Goal: Information Seeking & Learning: Learn about a topic

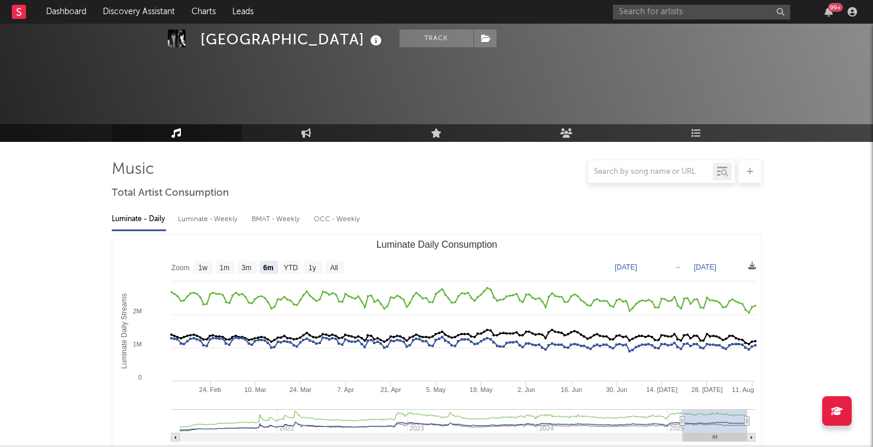
select select "6m"
click at [632, 5] on input "text" at bounding box center [701, 12] width 177 height 15
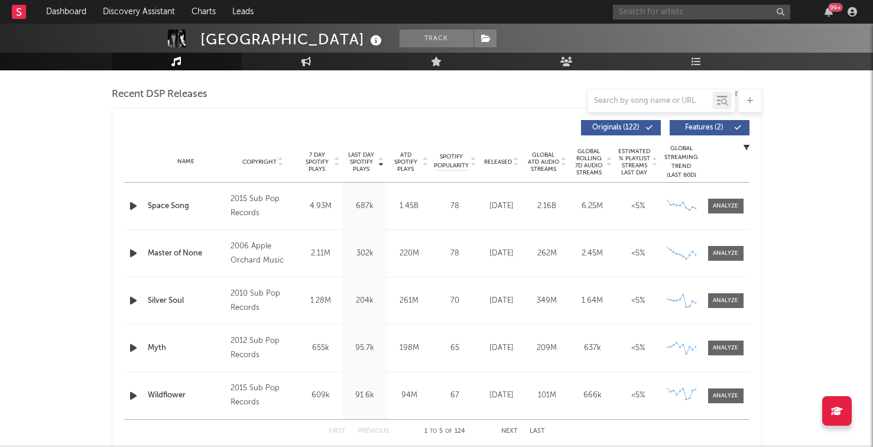
paste input "43.40%"
drag, startPoint x: 665, startPoint y: 14, endPoint x: 541, endPoint y: 1, distance: 124.7
click at [553, 4] on nav "Dashboard Discovery Assistant Charts Leads 43.40% 99 +" at bounding box center [436, 12] width 873 height 24
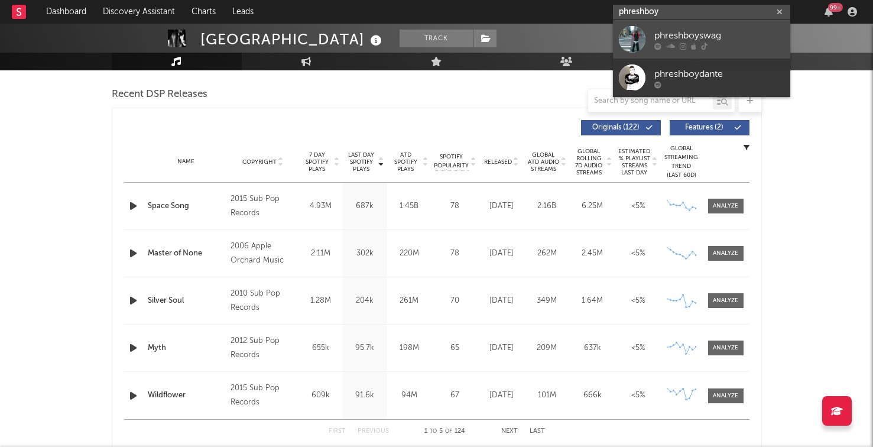
type input "phreshboy"
click at [684, 40] on div "phreshboyswag" at bounding box center [719, 35] width 130 height 14
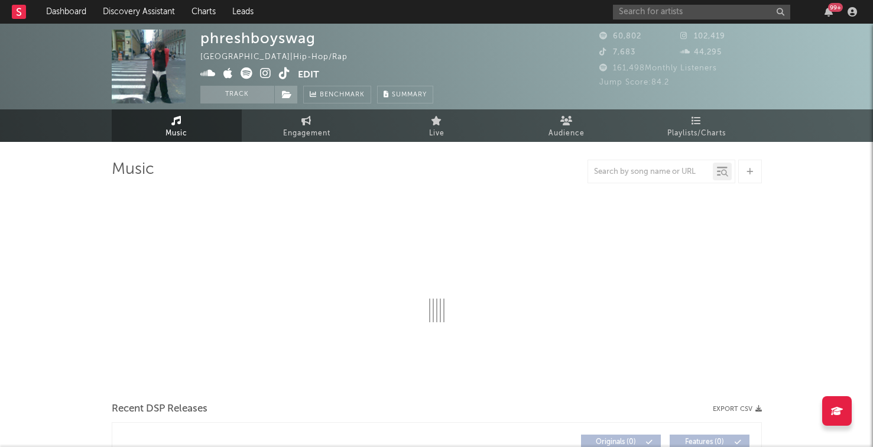
select select "6m"
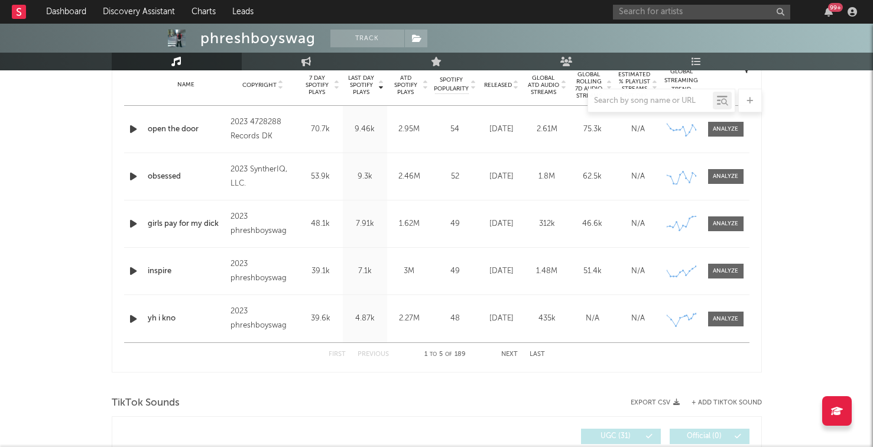
scroll to position [456, 0]
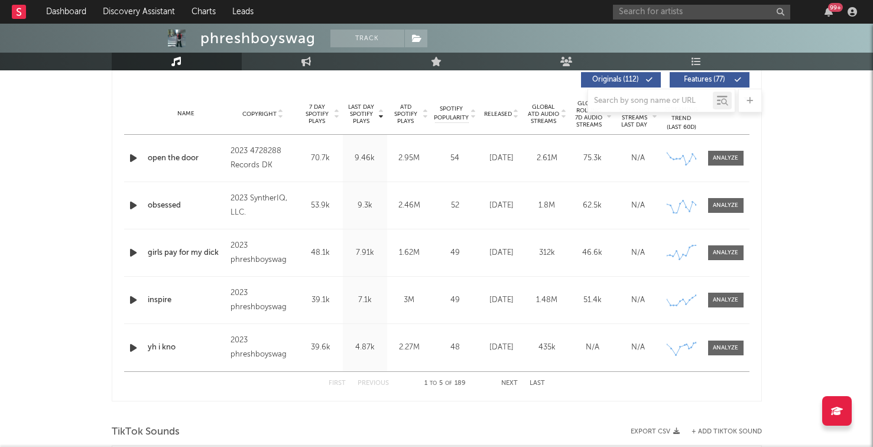
click at [506, 383] on button "Next" at bounding box center [509, 383] width 17 height 7
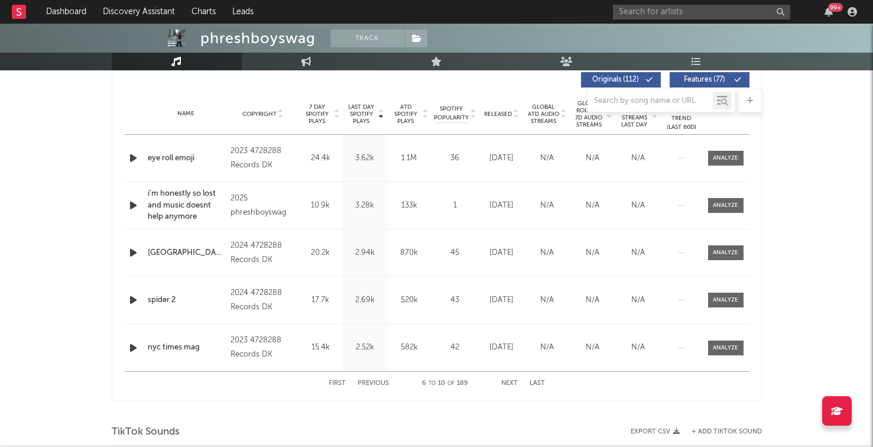
click at [506, 380] on button "Next" at bounding box center [509, 383] width 17 height 7
click at [373, 382] on button "Previous" at bounding box center [373, 383] width 31 height 7
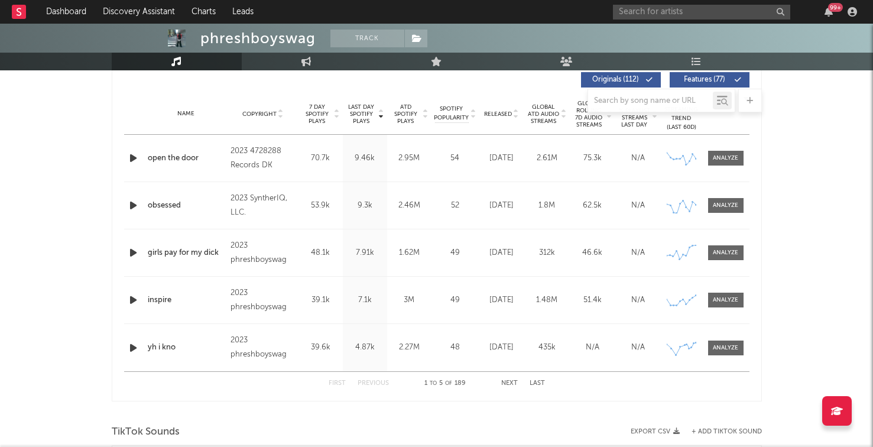
click at [506, 113] on span "Released" at bounding box center [498, 114] width 28 height 7
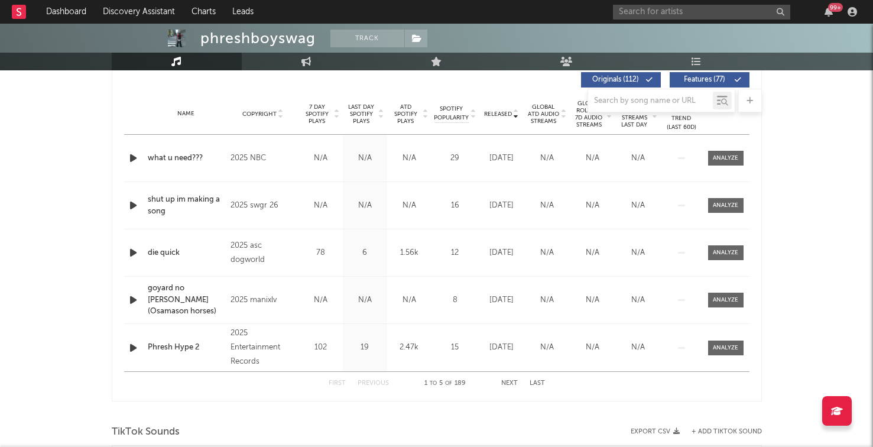
click at [508, 381] on button "Next" at bounding box center [509, 383] width 17 height 7
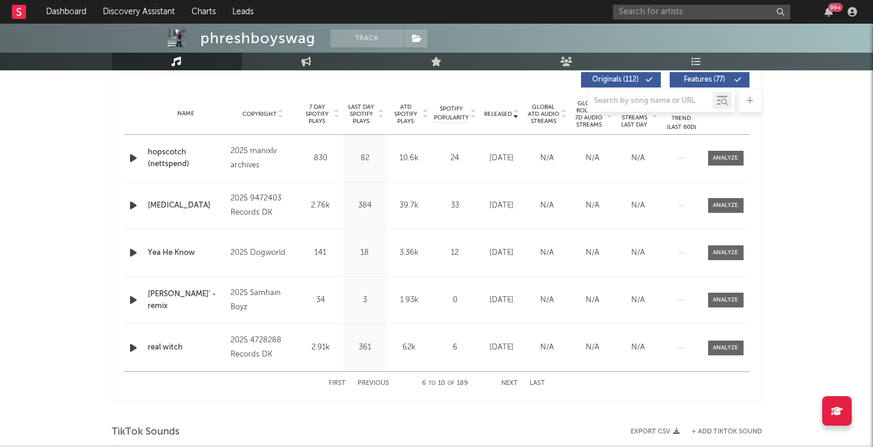
click at [508, 381] on button "Next" at bounding box center [509, 383] width 17 height 7
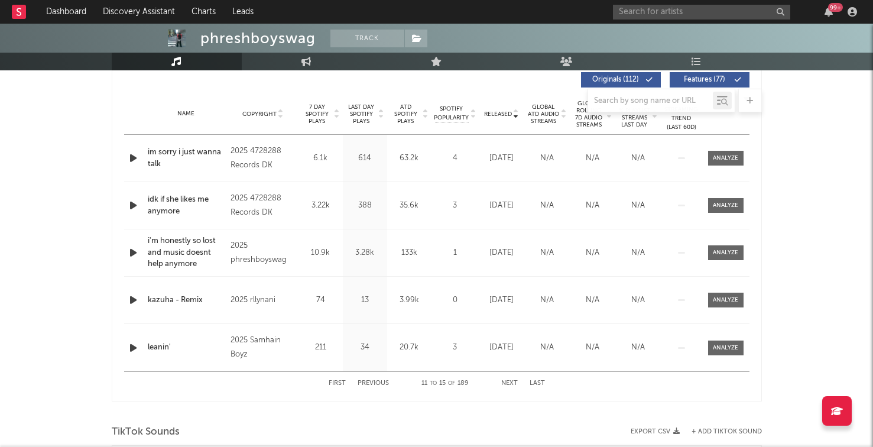
click at [508, 381] on button "Next" at bounding box center [509, 383] width 17 height 7
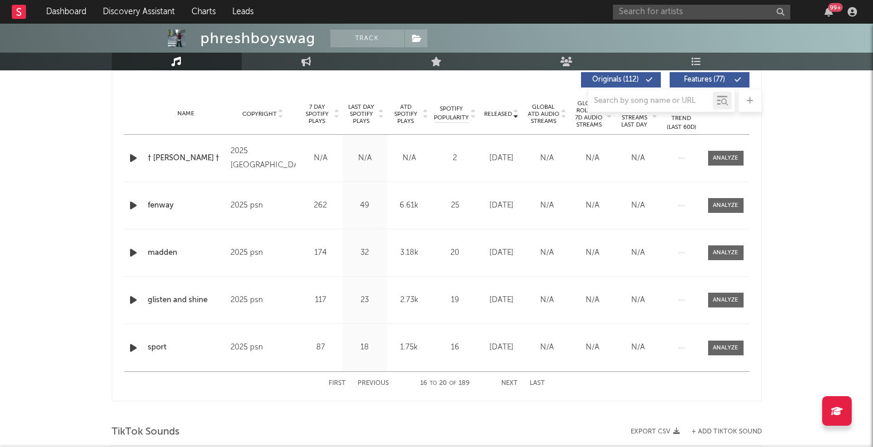
click at [508, 381] on button "Next" at bounding box center [509, 383] width 17 height 7
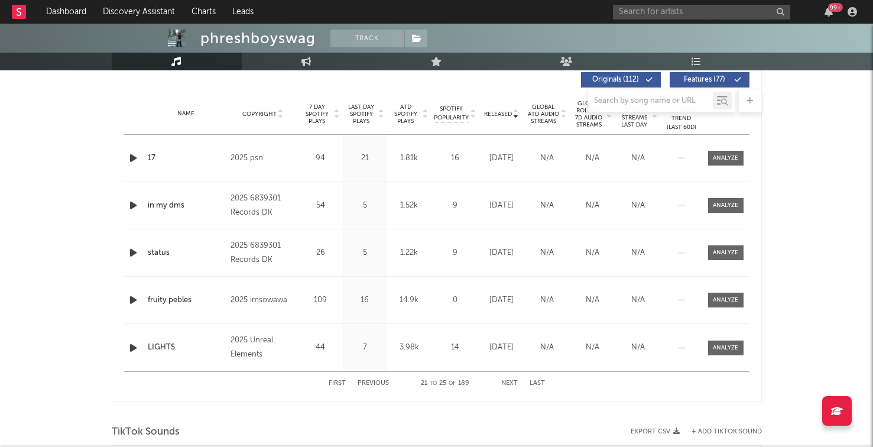
click at [508, 381] on button "Next" at bounding box center [509, 383] width 17 height 7
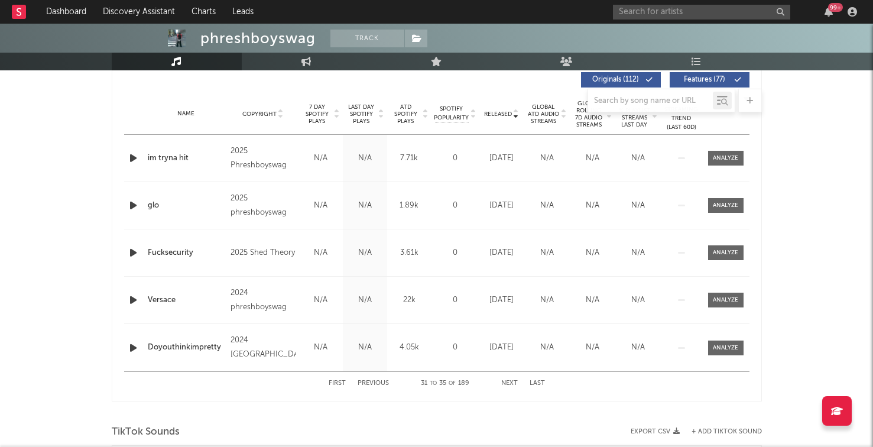
click at [508, 381] on button "Next" at bounding box center [509, 383] width 17 height 7
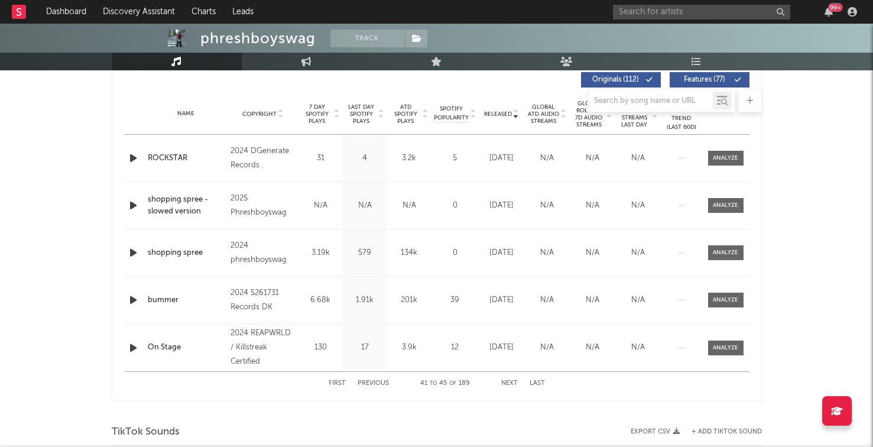
click at [507, 118] on div "Name Copyright Label Album Names Composer Names 7 Day Spotify Plays Last Day Sp…" at bounding box center [436, 113] width 625 height 41
click at [321, 107] on div at bounding box center [437, 101] width 650 height 24
click at [316, 115] on span "7 Day Spotify Plays" at bounding box center [316, 113] width 31 height 21
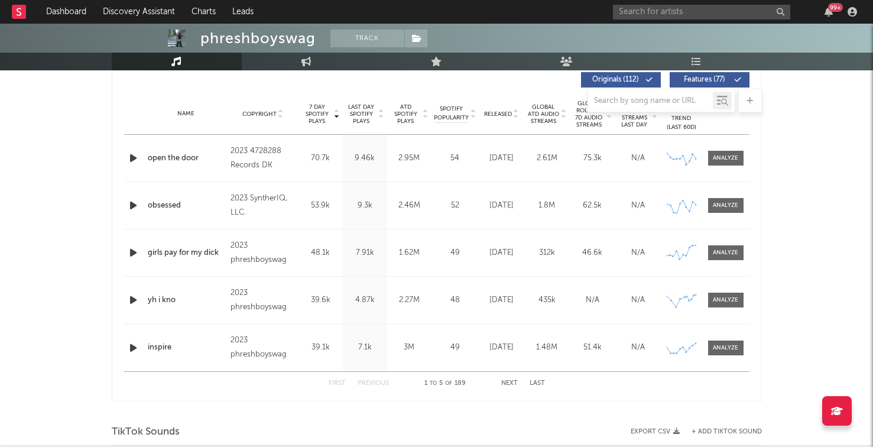
click at [506, 378] on div "First Previous 1 to 5 of 189 Next Last" at bounding box center [437, 383] width 216 height 23
click at [506, 380] on button "Next" at bounding box center [509, 383] width 17 height 7
